Goal: Task Accomplishment & Management: Manage account settings

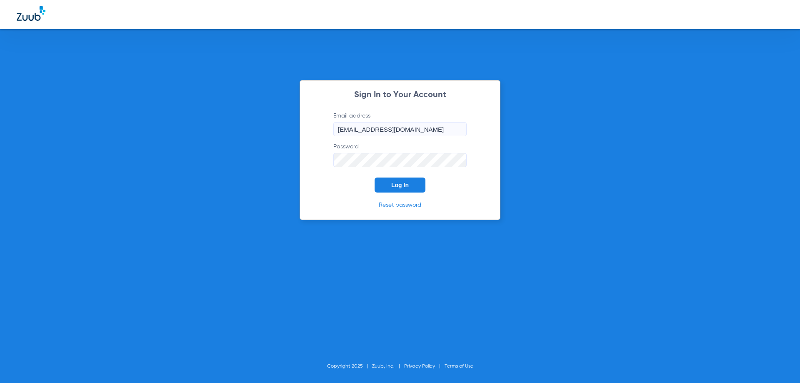
click at [389, 184] on button "Log In" at bounding box center [400, 184] width 51 height 15
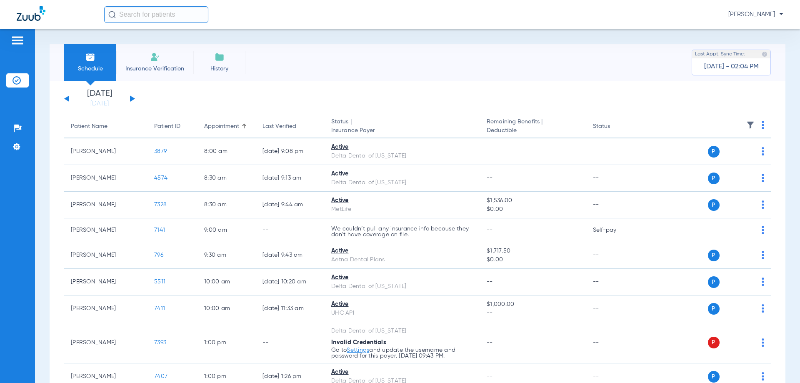
click at [132, 97] on button at bounding box center [132, 98] width 5 height 6
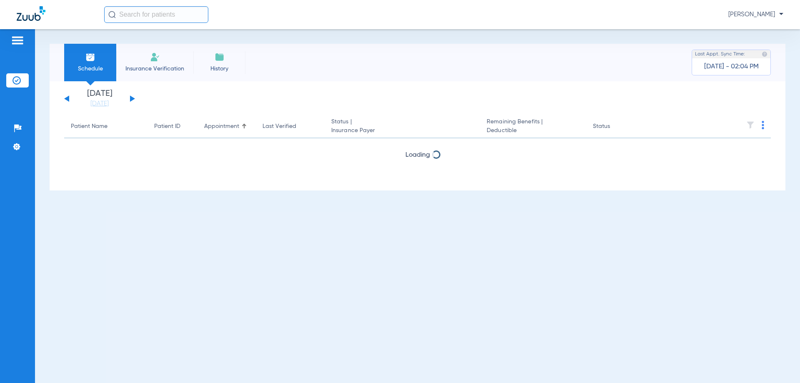
click at [132, 97] on button at bounding box center [132, 98] width 5 height 6
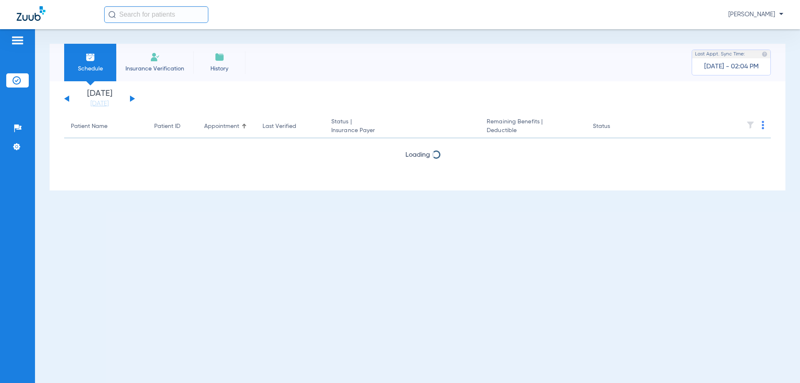
click at [132, 97] on button at bounding box center [132, 98] width 5 height 6
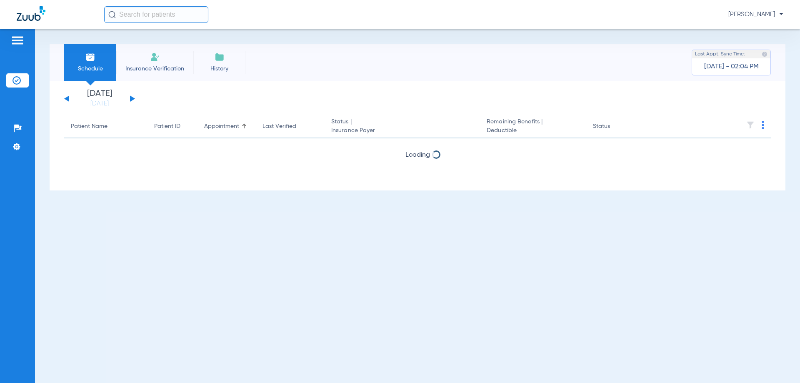
click at [132, 97] on button at bounding box center [132, 98] width 5 height 6
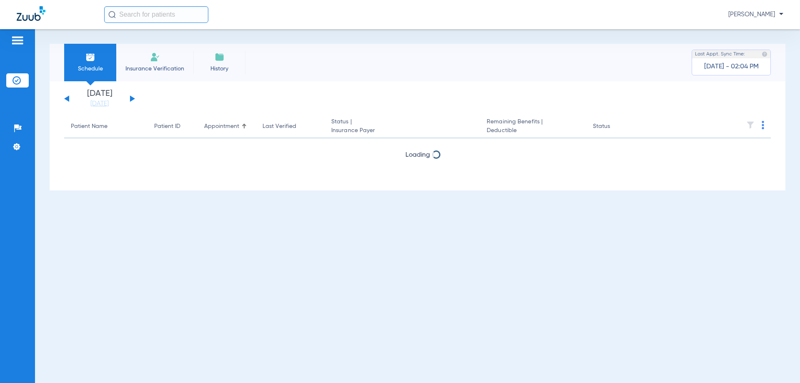
click at [132, 97] on button at bounding box center [132, 98] width 5 height 6
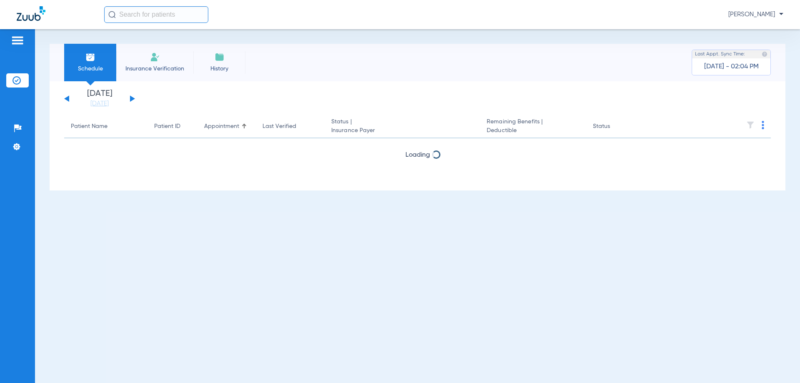
click at [132, 97] on button at bounding box center [132, 98] width 5 height 6
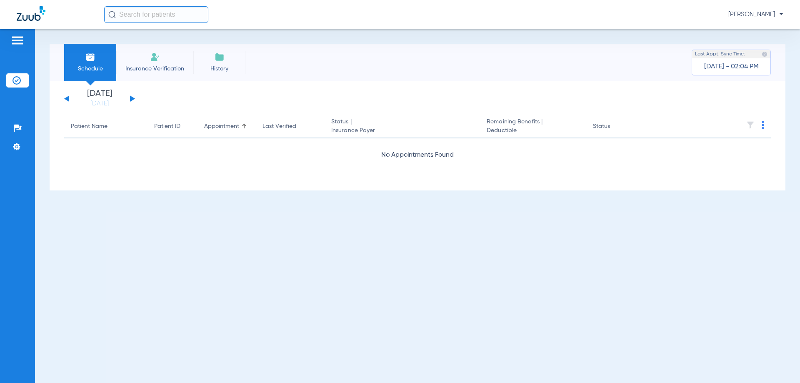
click at [132, 97] on button at bounding box center [132, 98] width 5 height 6
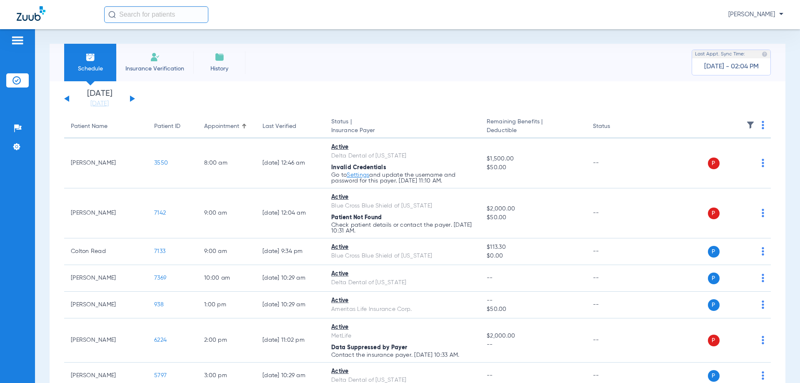
click at [132, 97] on button at bounding box center [132, 98] width 5 height 6
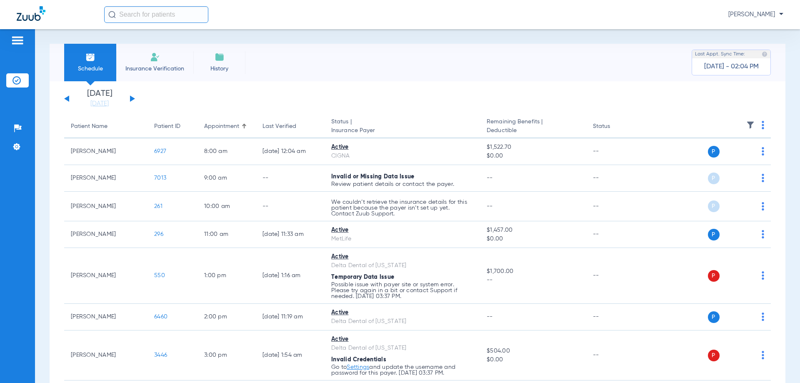
click at [132, 97] on button at bounding box center [132, 98] width 5 height 6
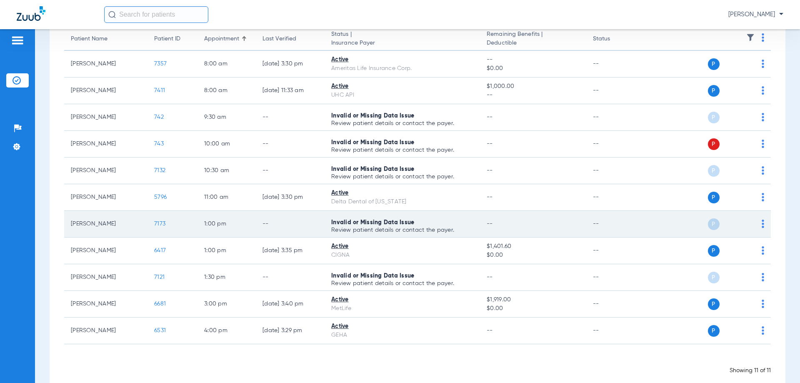
scroll to position [102, 0]
